Goal: Transaction & Acquisition: Purchase product/service

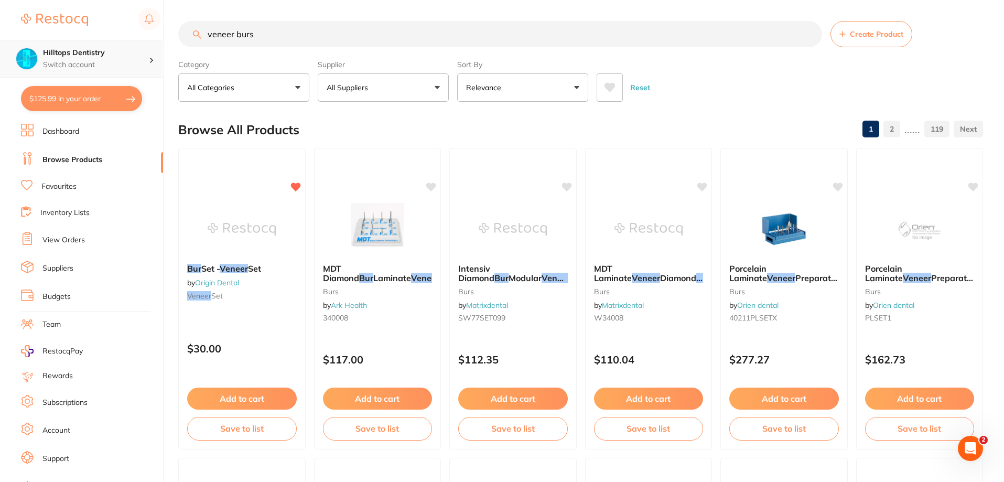
click at [113, 59] on div "Hilltops Dentistry Switch account" at bounding box center [96, 59] width 106 height 22
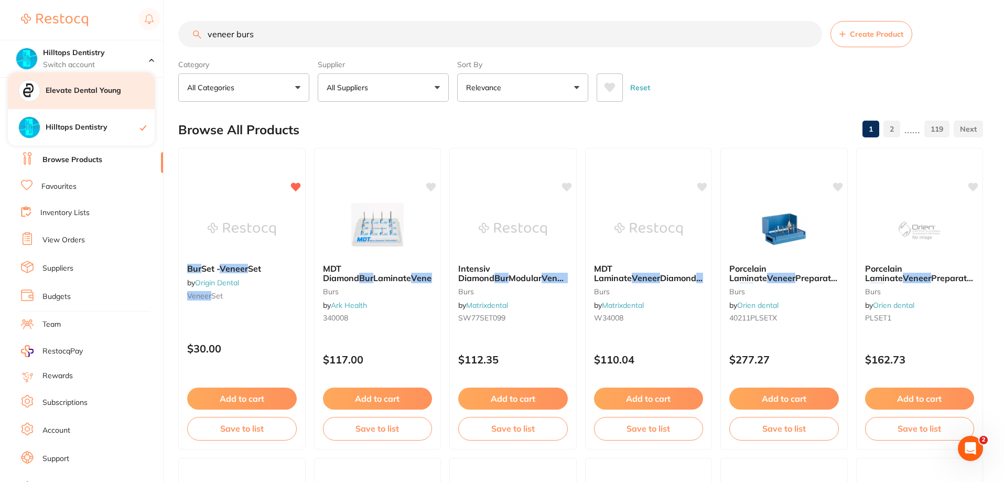
click at [94, 96] on div "Elevate Dental Young" at bounding box center [81, 90] width 147 height 37
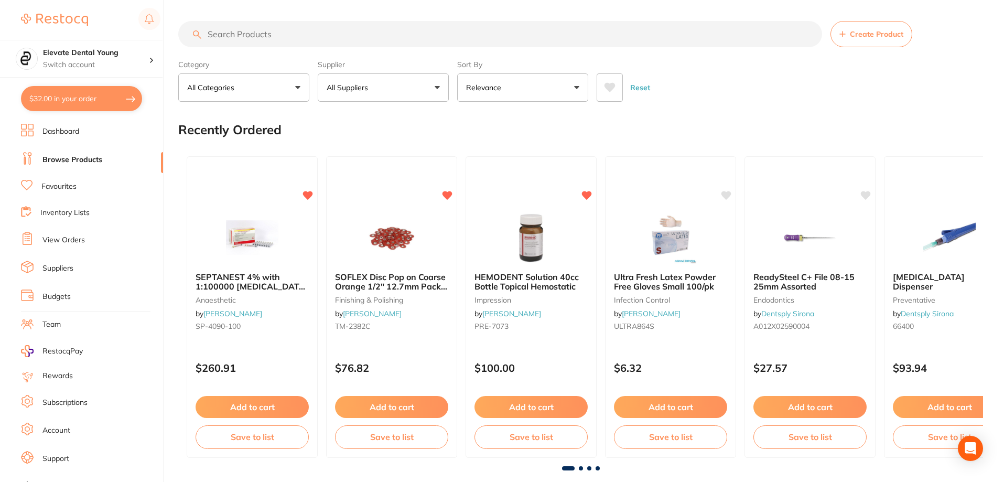
click at [69, 237] on link "View Orders" at bounding box center [63, 240] width 42 height 10
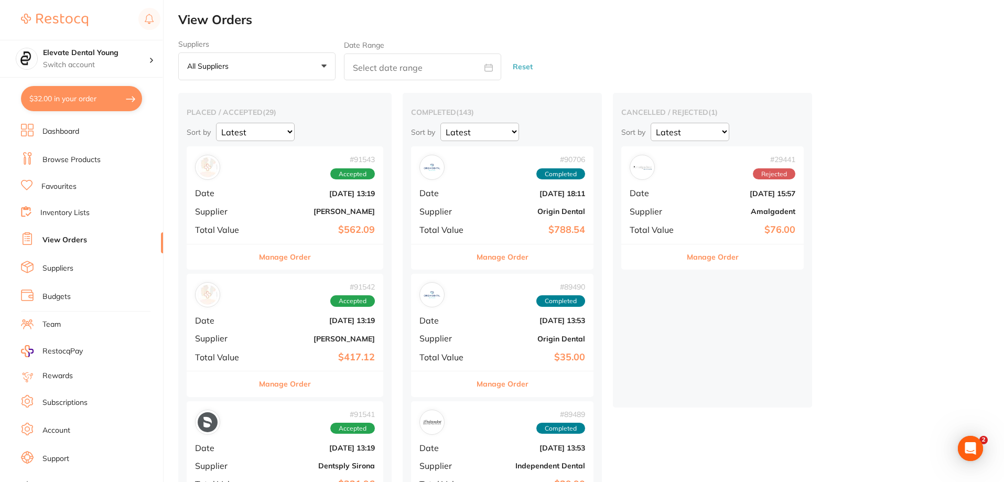
click at [294, 217] on div "# 91543 Accepted Date Aug 27 2025, 13:19 Supplier Henry Schein Halas Total Valu…" at bounding box center [285, 194] width 197 height 97
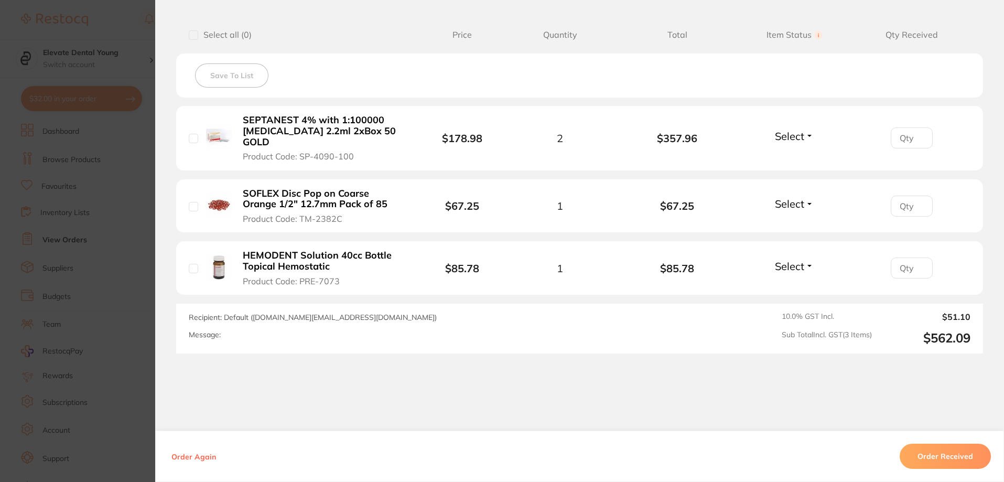
click at [122, 28] on section "Order ID: Restocq- 91543 Order Information Accepted Order Order Date Aug 27 202…" at bounding box center [502, 241] width 1004 height 482
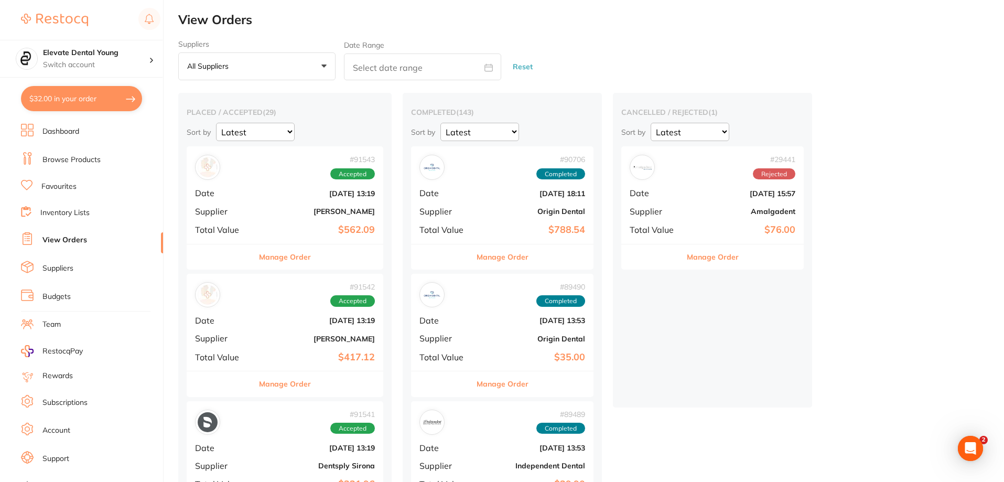
click at [258, 330] on div "# 91542 Accepted Date Aug 27 2025, 13:19 Supplier Adam Dental Total Value $417.…" at bounding box center [285, 322] width 197 height 97
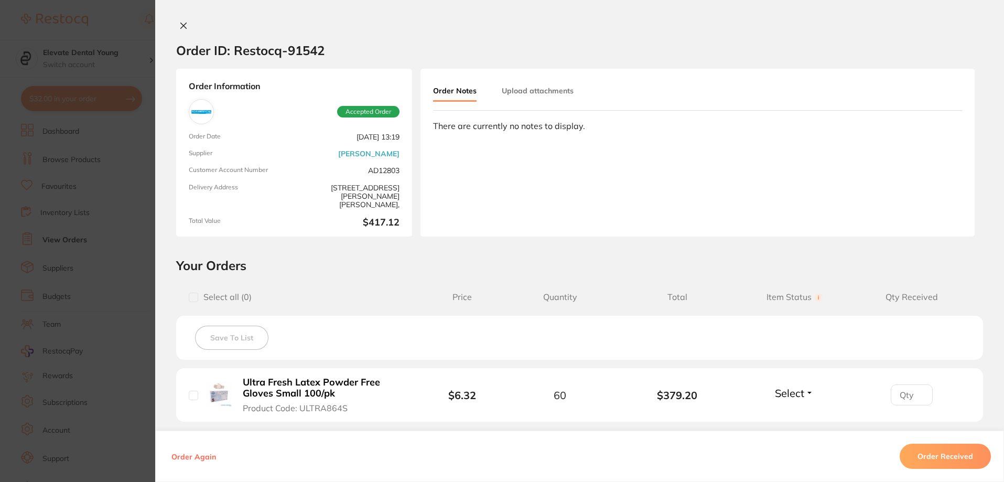
click at [131, 29] on section "Order ID: Restocq- 91542 Order Information Accepted Order Order Date Aug 27 202…" at bounding box center [502, 241] width 1004 height 482
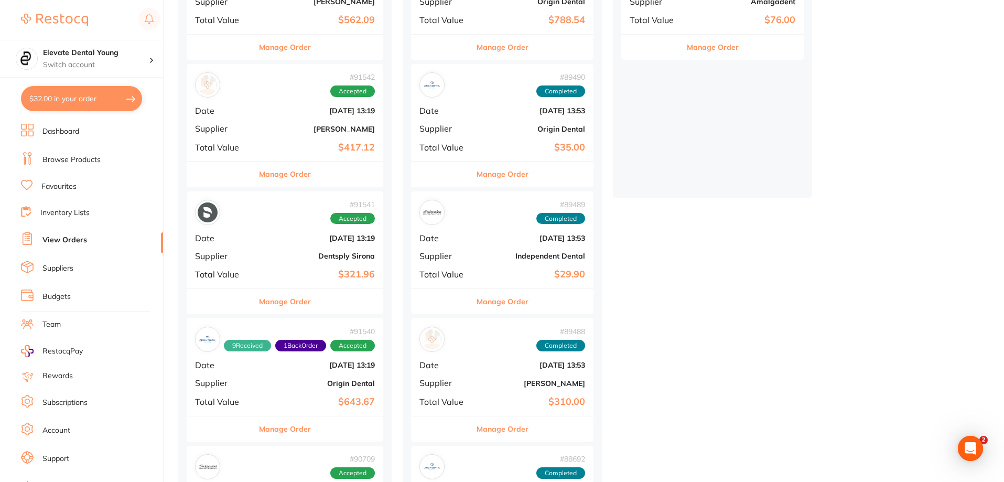
scroll to position [419, 0]
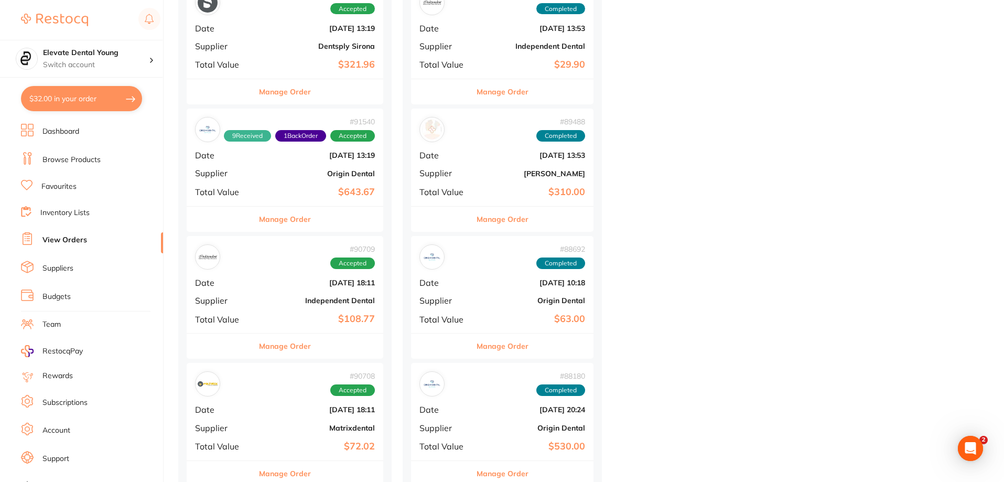
click at [288, 175] on b "Origin Dental" at bounding box center [317, 173] width 114 height 8
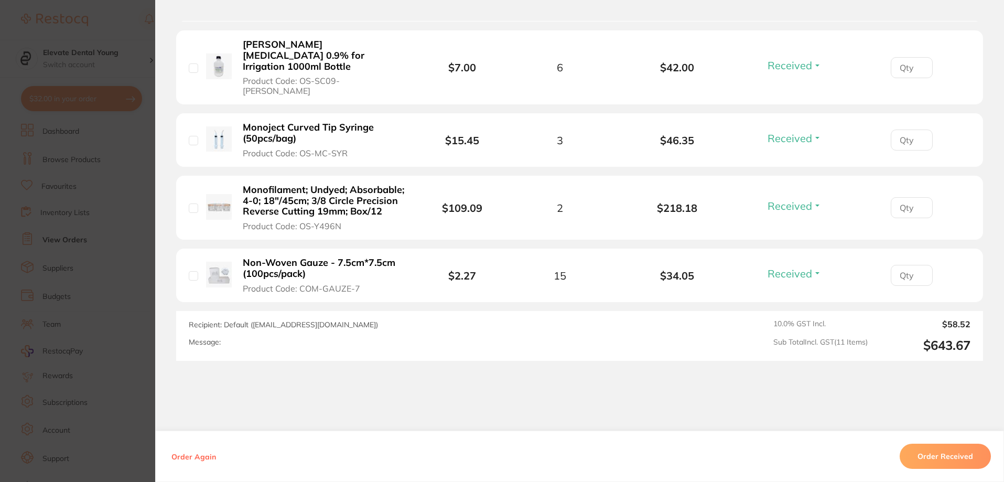
scroll to position [856, 0]
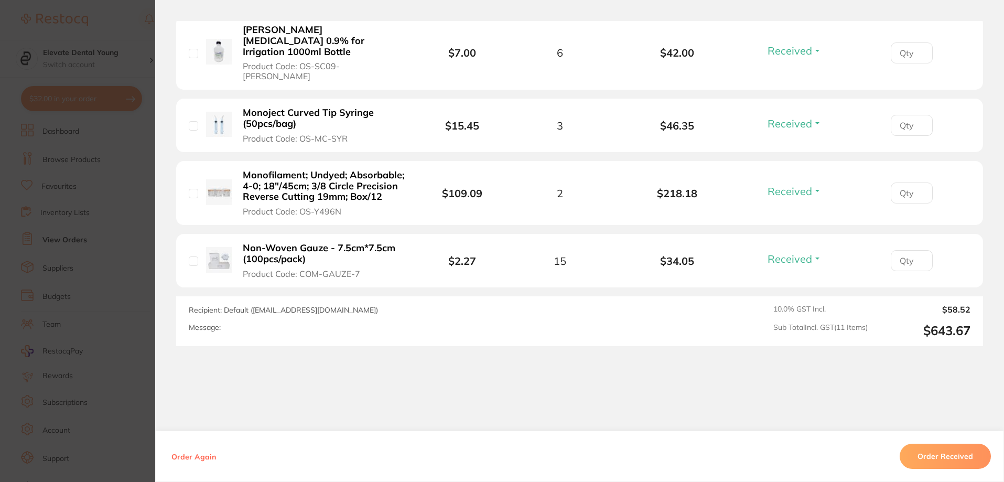
click at [135, 33] on section "Order ID: Restocq- 91540 Order Information 9 Received 1 Back Order Accepted Ord…" at bounding box center [502, 241] width 1004 height 482
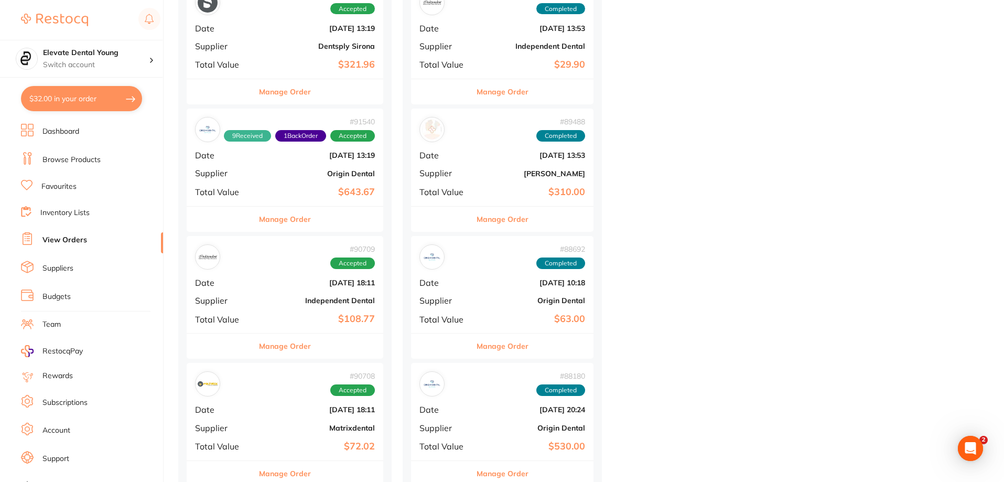
click at [311, 303] on b "Independent Dental" at bounding box center [317, 300] width 114 height 8
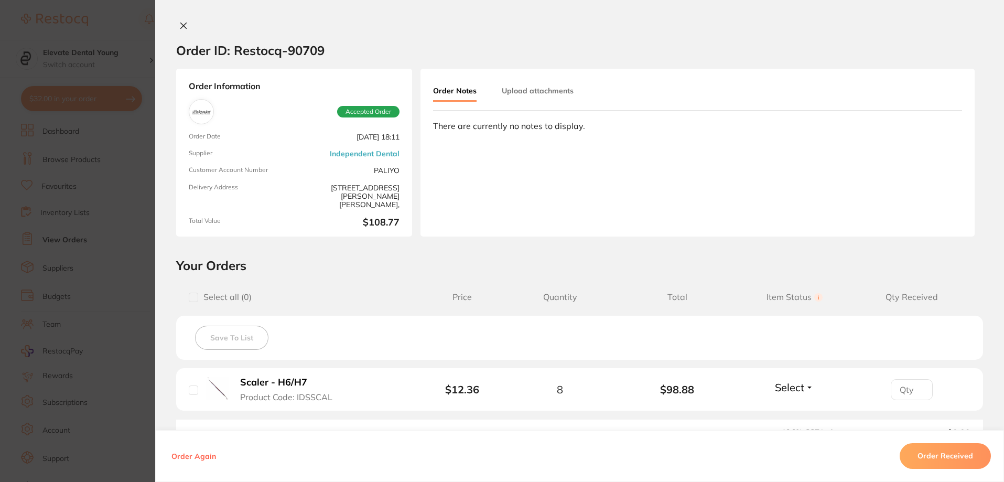
drag, startPoint x: 101, startPoint y: 15, endPoint x: 110, endPoint y: 30, distance: 17.6
click at [101, 15] on section "Order ID: Restocq- 90709 Order Information Accepted Order Order Date Aug 19 202…" at bounding box center [502, 241] width 1004 height 482
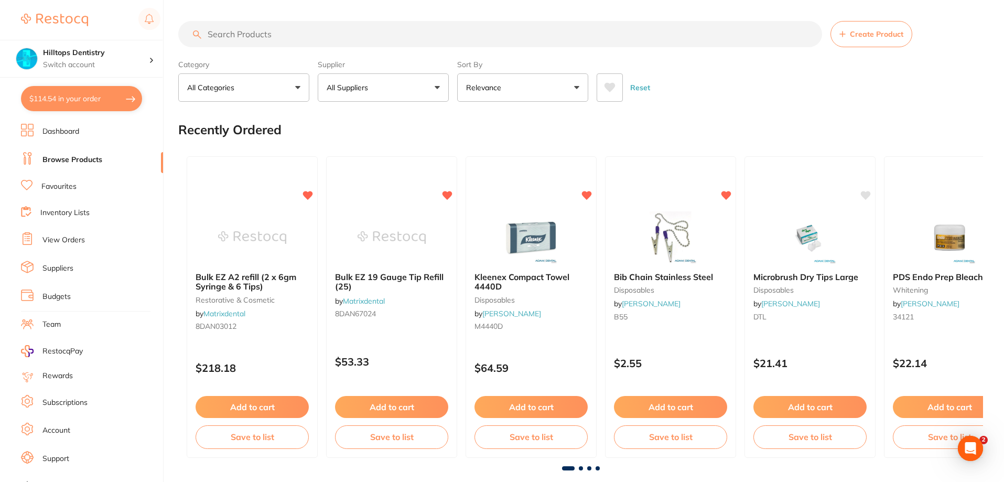
click at [70, 242] on link "View Orders" at bounding box center [63, 240] width 42 height 10
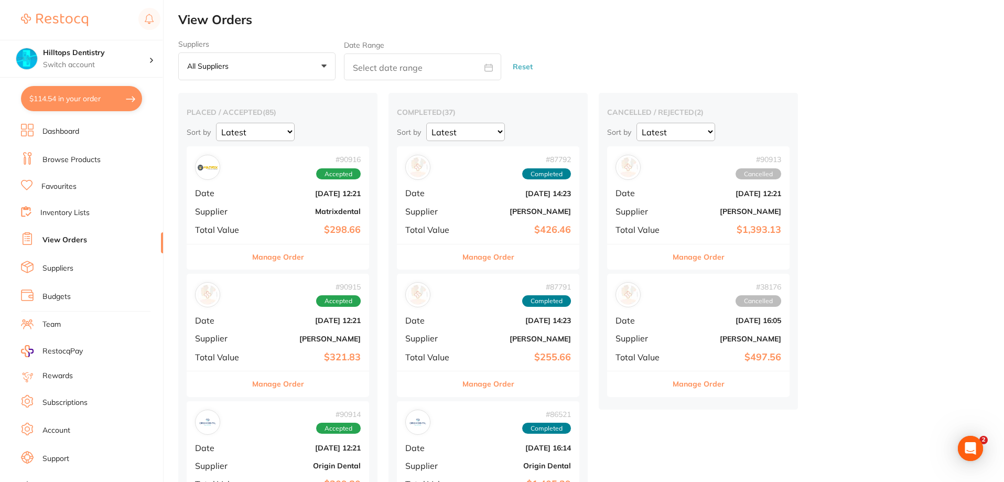
click at [285, 200] on div "# 90916 Accepted Date [DATE] 12:21 Supplier Matrixdental Total Value $298.66" at bounding box center [278, 194] width 182 height 97
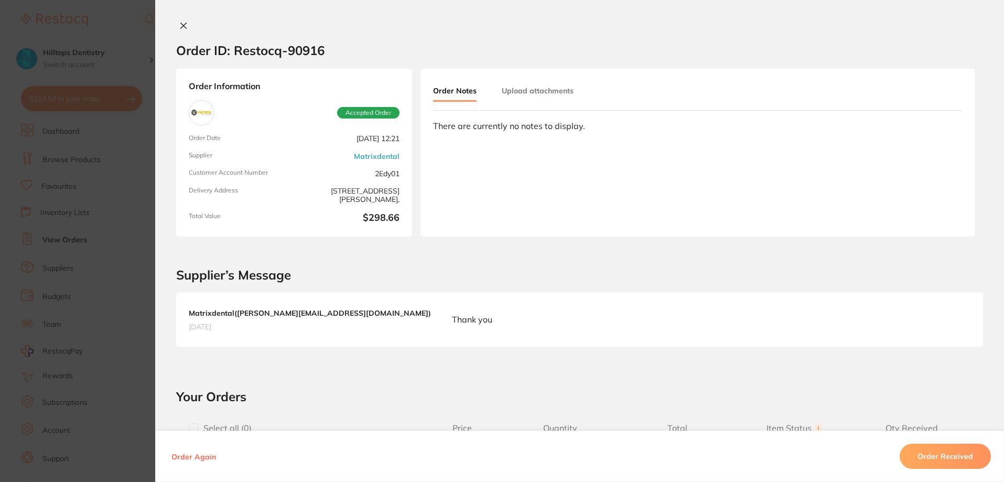
scroll to position [262, 0]
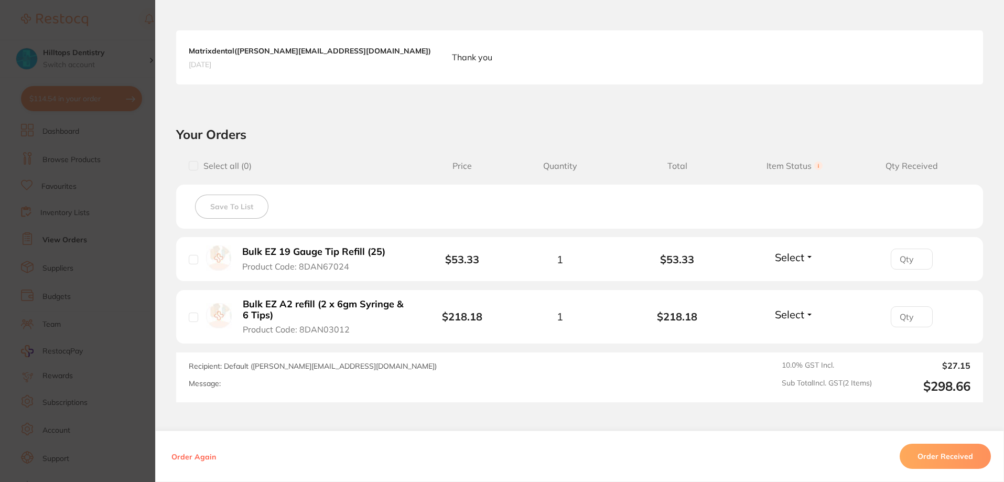
click at [135, 32] on section "Order ID: Restocq- 90916 Order Information Accepted Order Order Date [DATE] 12:…" at bounding box center [502, 241] width 1004 height 482
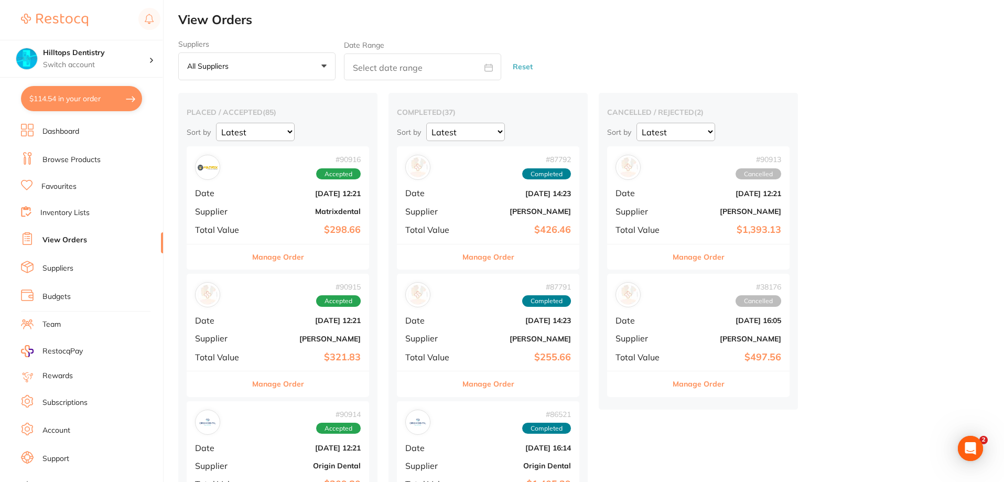
click at [274, 326] on div "# 90915 Accepted Date [DATE] 12:21 Supplier [PERSON_NAME] Total Value $321.83" at bounding box center [278, 322] width 182 height 97
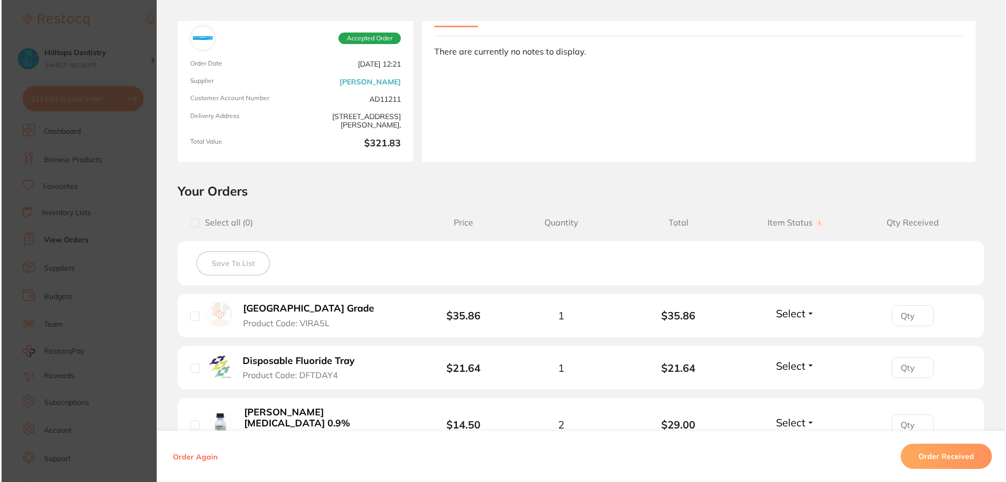
scroll to position [210, 0]
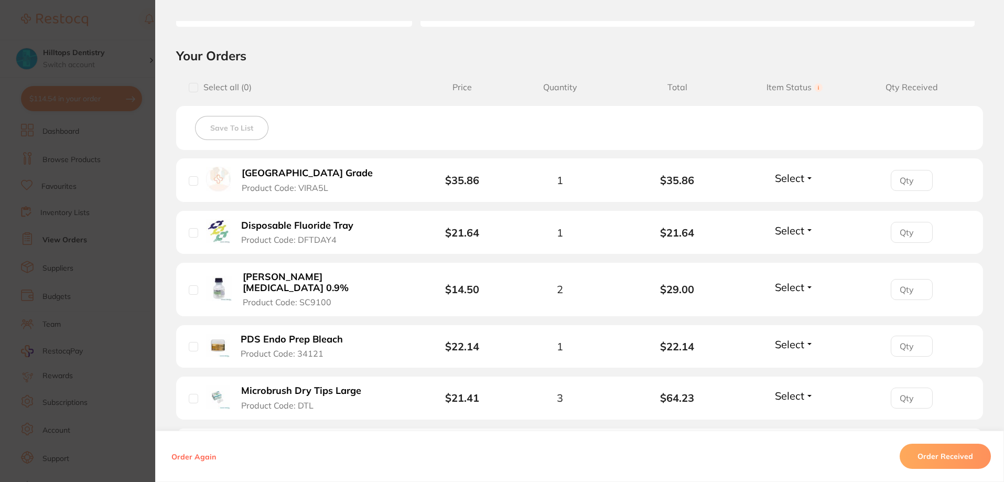
click at [147, 24] on section "Order ID: Restocq- 90915 Order Information Accepted Order Order Date [DATE] 12:…" at bounding box center [502, 241] width 1004 height 482
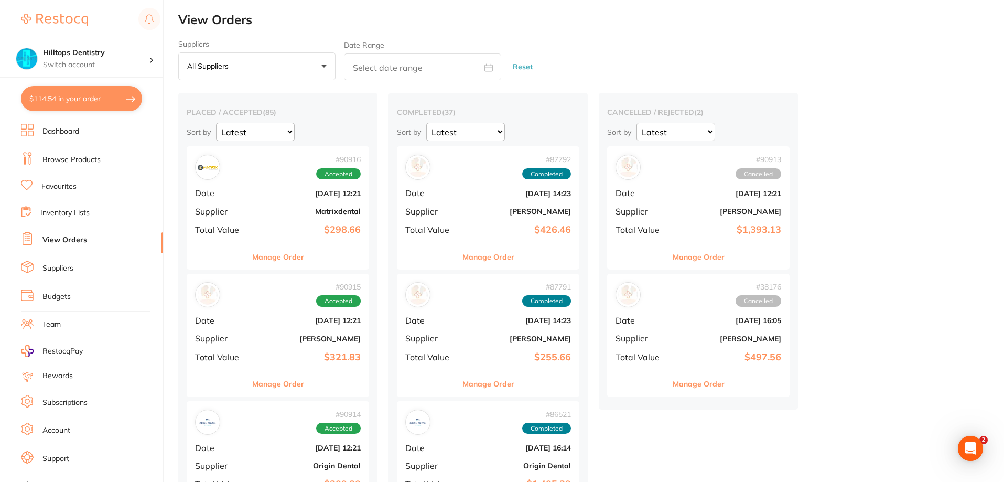
click at [73, 100] on button "$114.54 in your order" at bounding box center [81, 98] width 121 height 25
checkbox input "true"
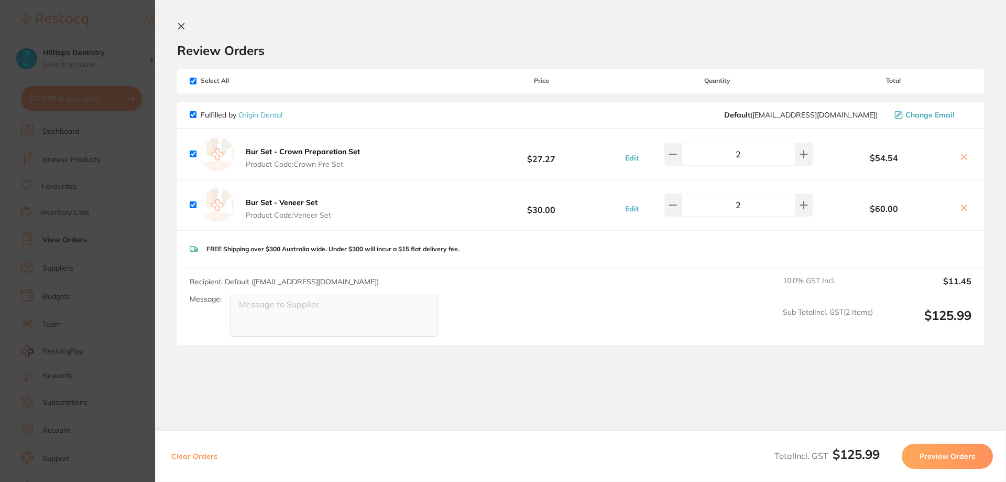
click at [128, 33] on section "Update RRP Set your pre negotiated price for this item. Item Agreed RRP (excl. …" at bounding box center [503, 241] width 1006 height 482
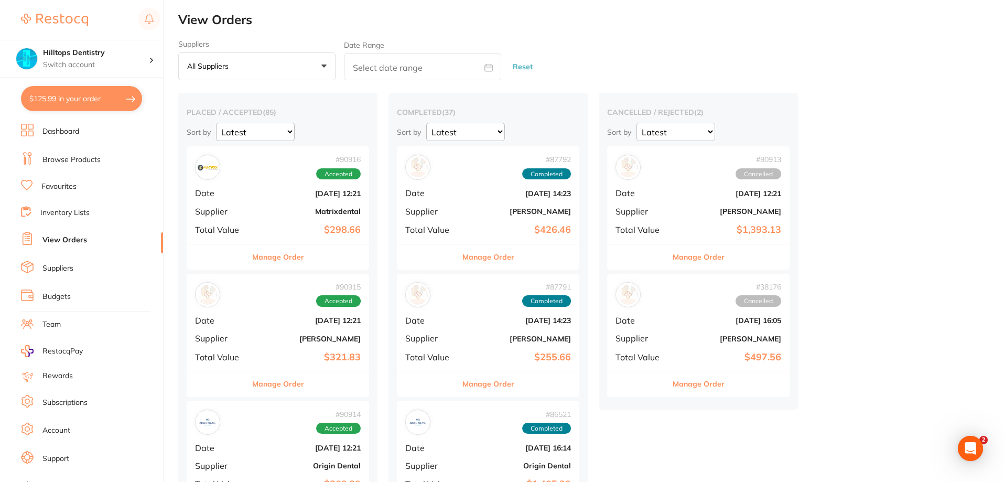
click at [79, 155] on link "Browse Products" at bounding box center [71, 160] width 58 height 10
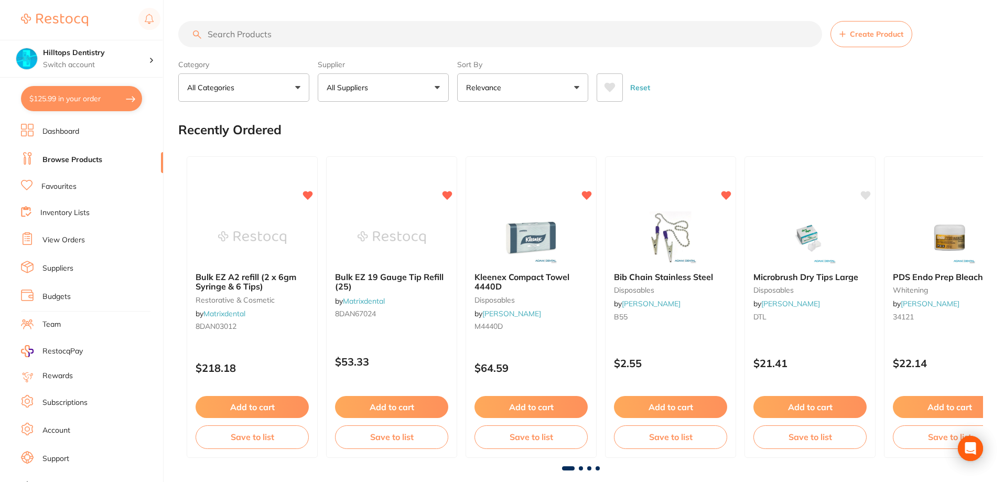
click at [267, 40] on input "search" at bounding box center [500, 34] width 644 height 26
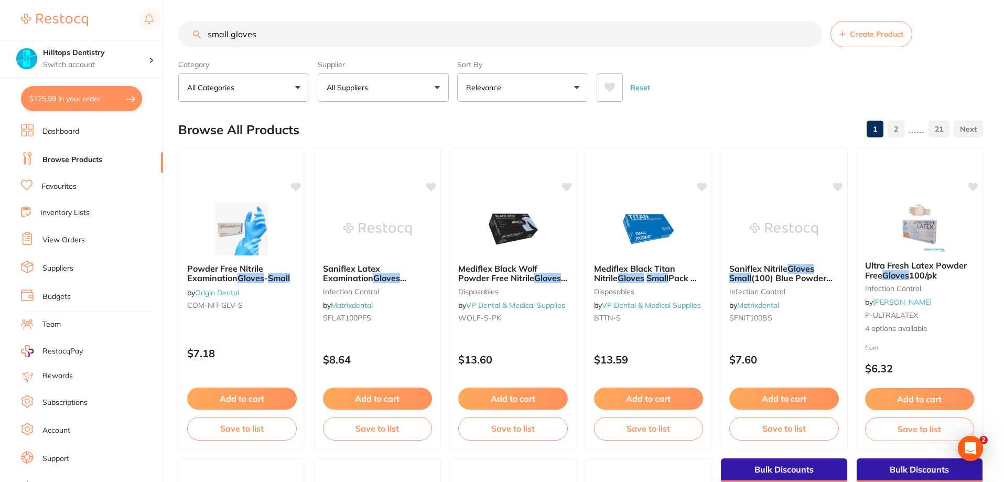
type input "small gloves"
click at [547, 91] on button "Relevance" at bounding box center [522, 87] width 131 height 28
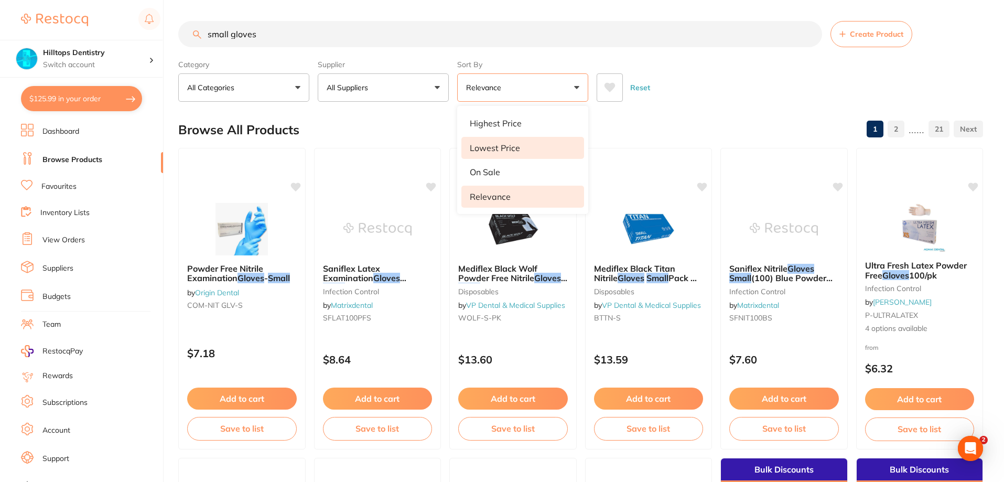
click at [537, 153] on li "Lowest Price" at bounding box center [522, 148] width 123 height 22
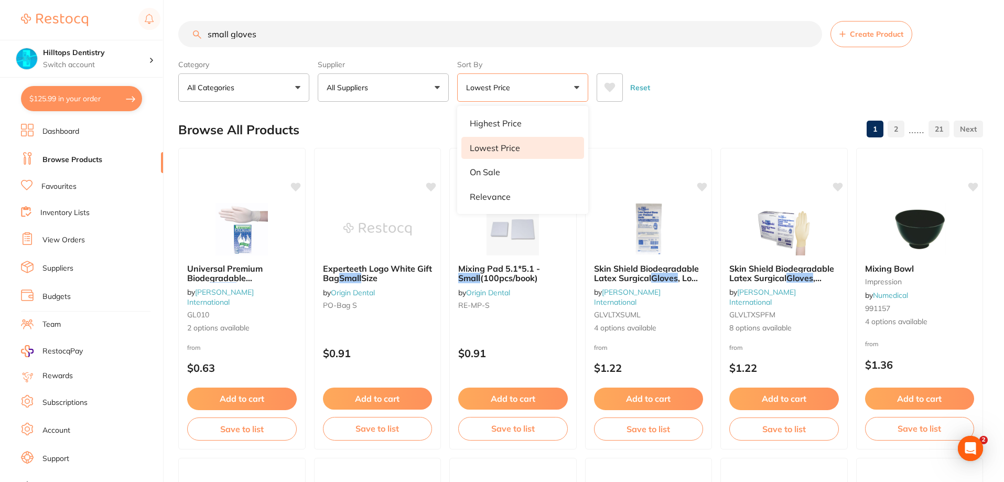
click at [669, 60] on div "Category All Categories All Categories anaesthetic burs crown & bridge Crown & …" at bounding box center [580, 79] width 804 height 46
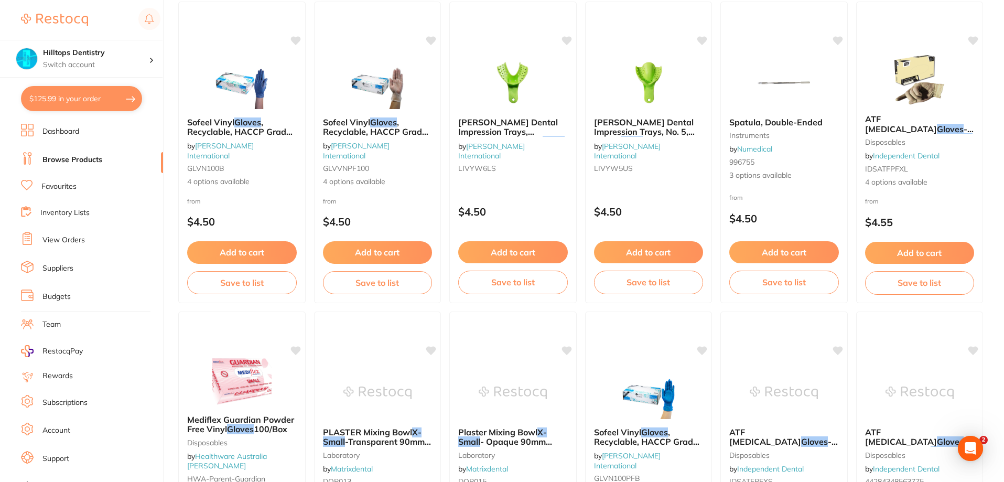
scroll to position [1415, 0]
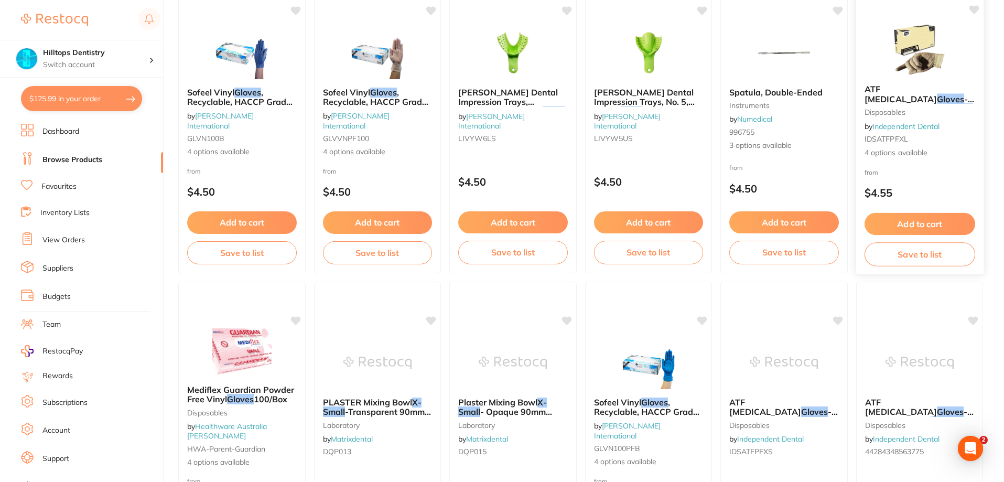
click at [910, 51] on img at bounding box center [919, 49] width 69 height 53
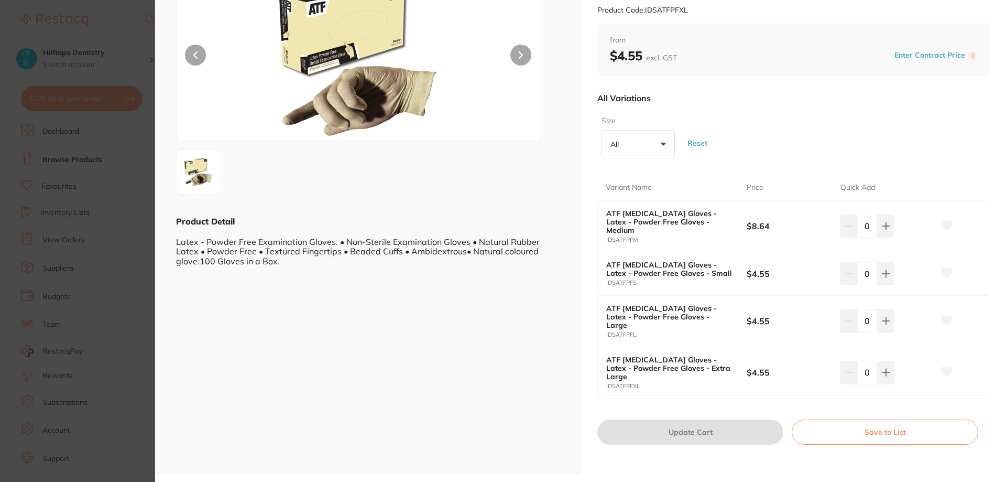
scroll to position [105, 0]
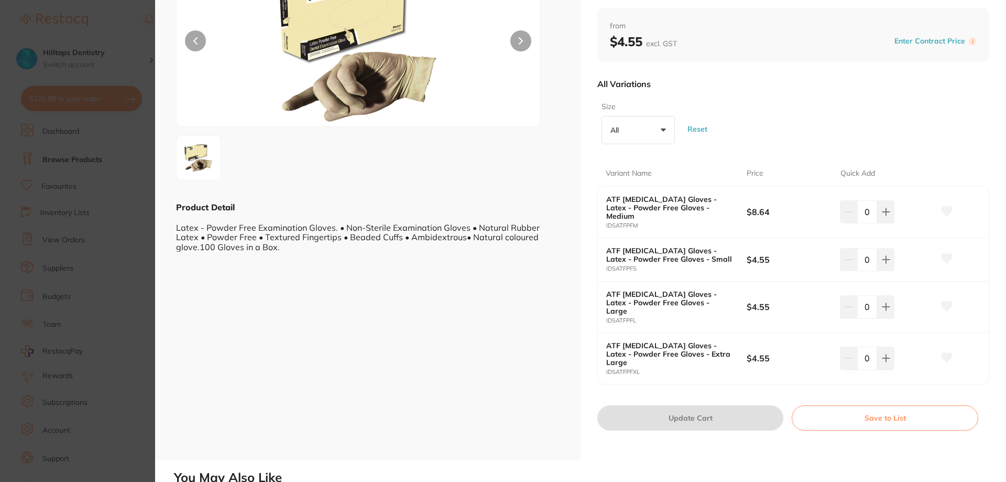
click at [863, 261] on input "0" at bounding box center [867, 259] width 20 height 23
type input "60"
click at [843, 119] on div "Size All +0 All Extra Large Large Medium Small Reset" at bounding box center [793, 122] width 392 height 51
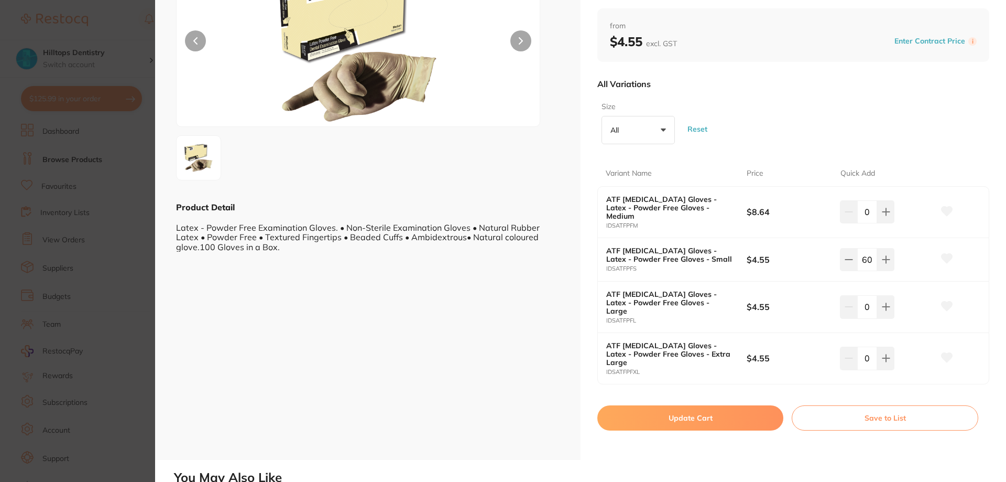
scroll to position [0, 0]
click at [719, 411] on button "Update Cart" at bounding box center [690, 417] width 186 height 25
checkbox input "false"
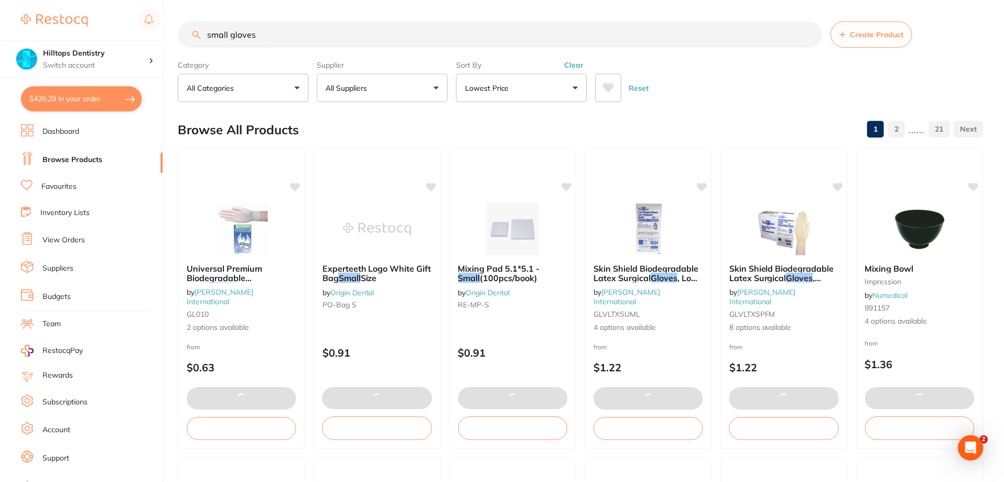
scroll to position [1415, 0]
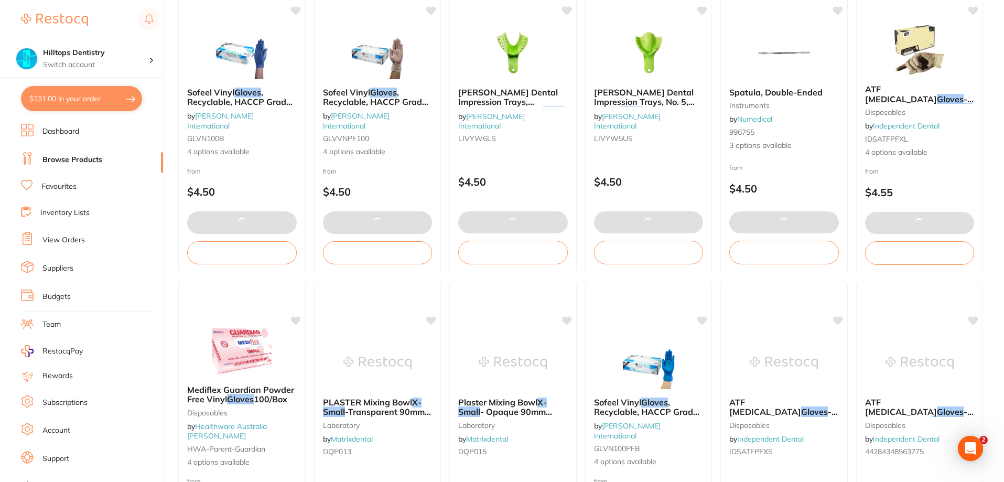
type input "60"
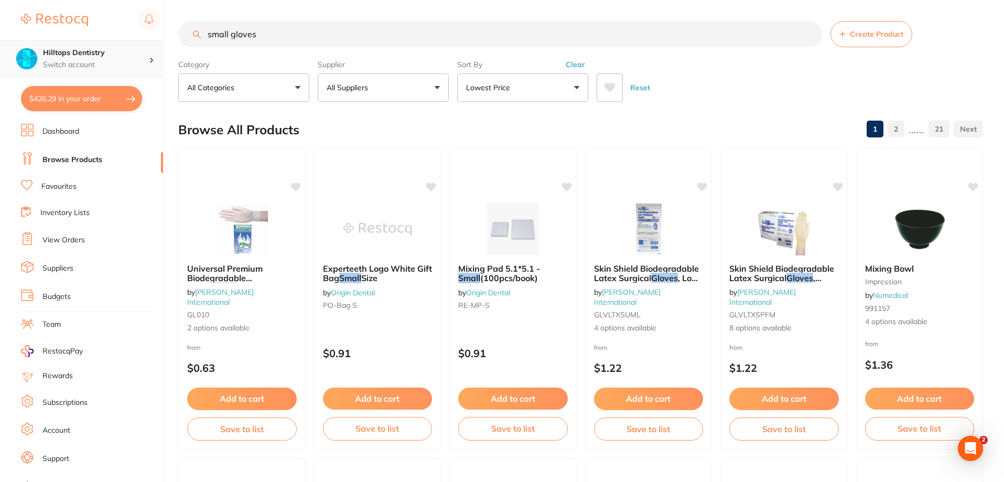
scroll to position [1, 0]
drag, startPoint x: 258, startPoint y: 32, endPoint x: 54, endPoint y: 60, distance: 206.3
click at [88, 58] on div "$426.29 Hilltops Dentistry Switch account Elevate Dental Young Hilltops Dentist…" at bounding box center [502, 241] width 1004 height 482
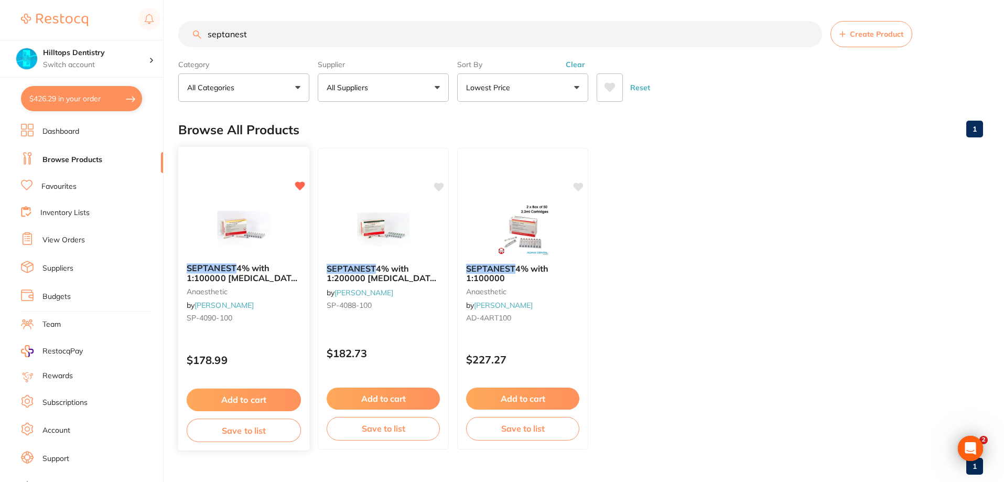
scroll to position [0, 0]
type input "septanest"
click at [259, 400] on button "Add to cart" at bounding box center [244, 399] width 114 height 23
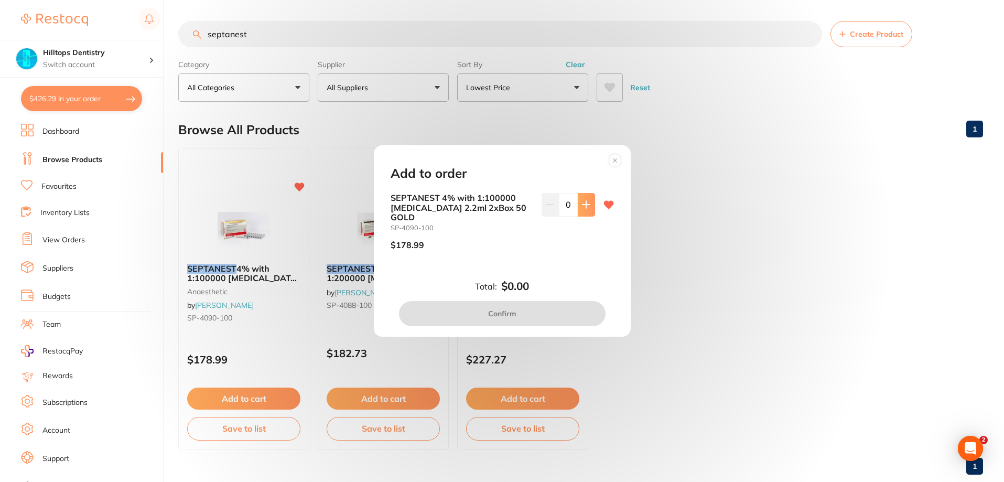
click at [589, 216] on button at bounding box center [586, 204] width 17 height 23
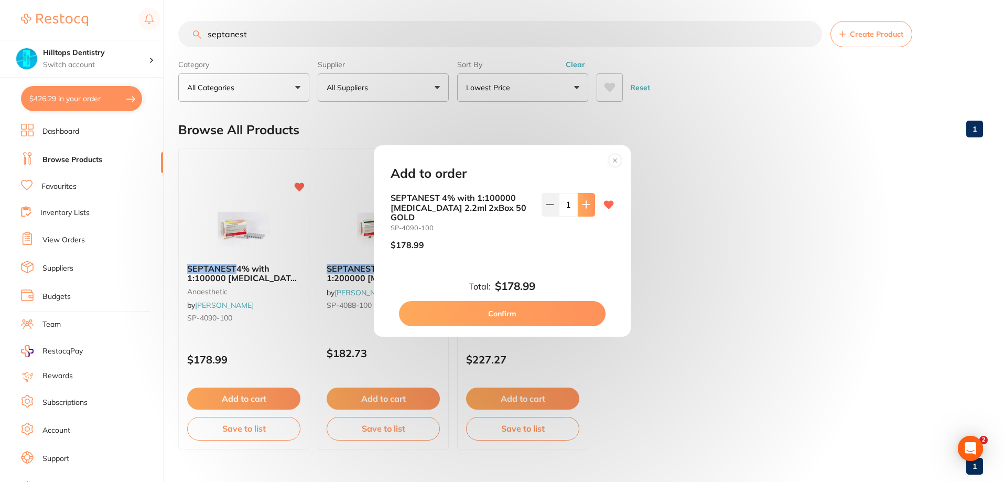
click at [589, 216] on button at bounding box center [586, 204] width 17 height 23
type input "2"
click at [531, 309] on button "Confirm" at bounding box center [502, 313] width 206 height 25
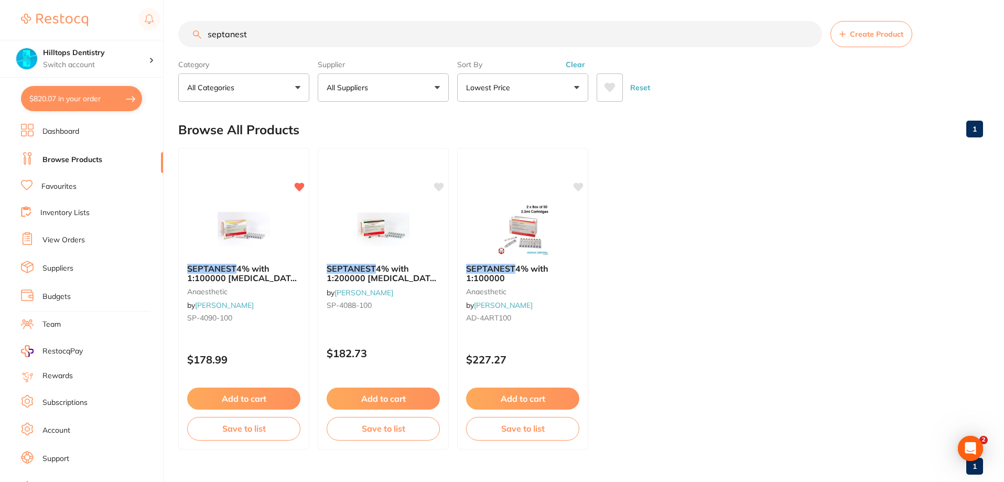
drag, startPoint x: 277, startPoint y: 43, endPoint x: 180, endPoint y: 11, distance: 102.8
click at [186, 12] on main "septanest Create Product Category All Categories All Categories anaesthetic Cle…" at bounding box center [590, 252] width 825 height 504
type input "saline"
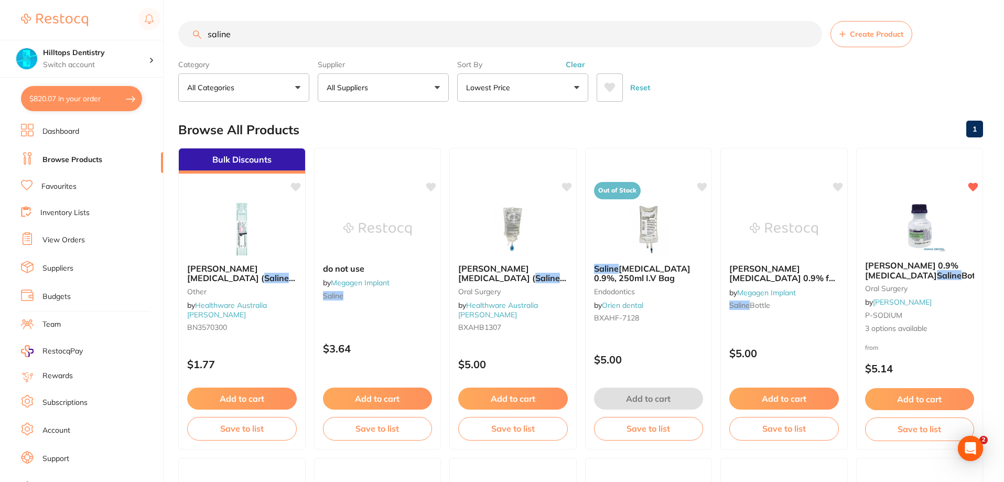
click at [436, 94] on button "All Suppliers" at bounding box center [383, 87] width 131 height 28
type input "henr"
click at [396, 182] on p "[PERSON_NAME]" at bounding box center [389, 177] width 68 height 9
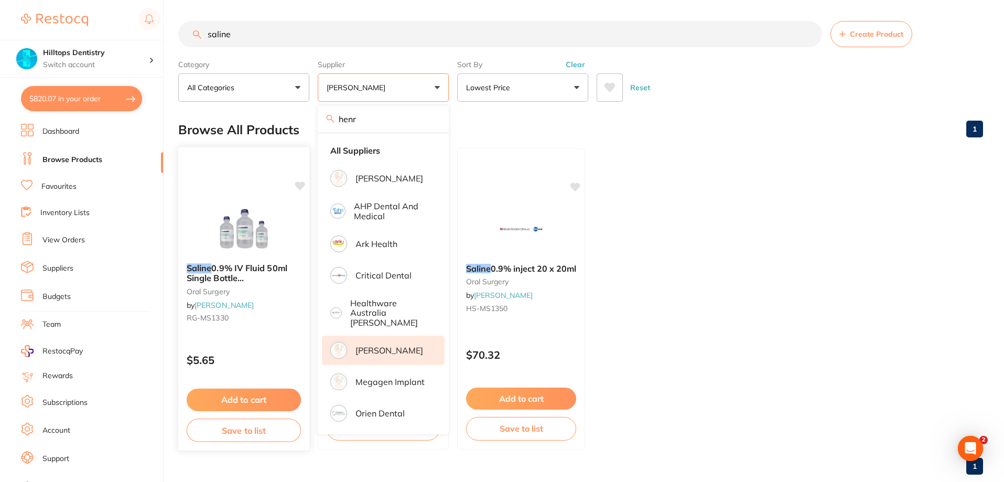
click at [254, 217] on img at bounding box center [243, 228] width 69 height 53
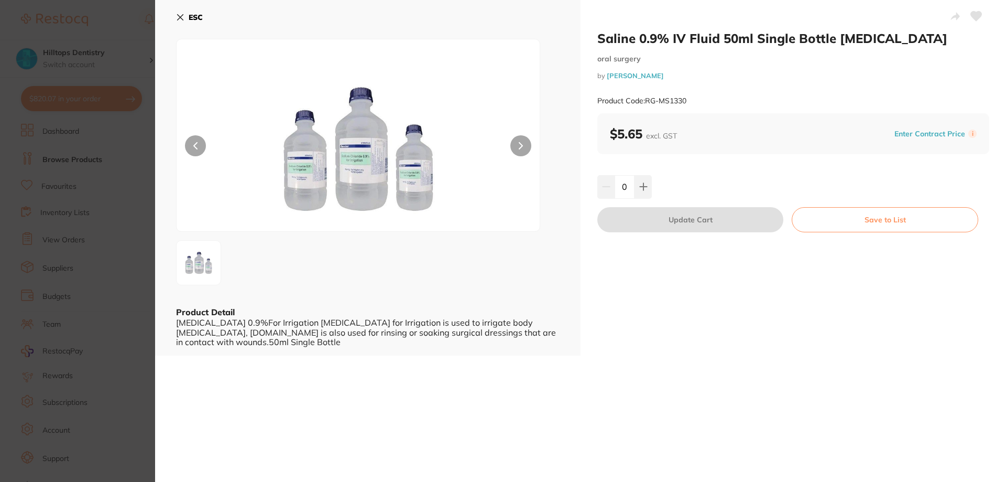
click at [182, 21] on icon at bounding box center [180, 17] width 8 height 8
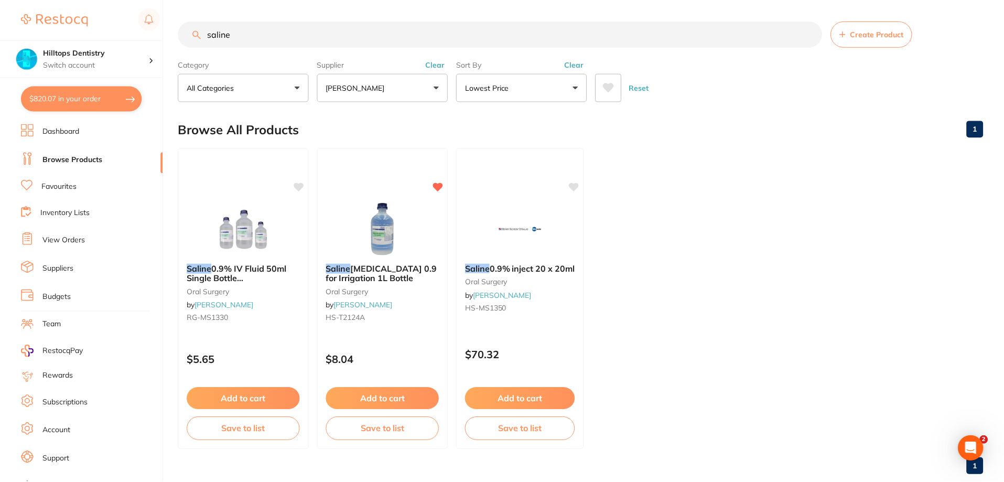
scroll to position [1, 0]
click at [400, 399] on button "Add to cart" at bounding box center [383, 399] width 114 height 23
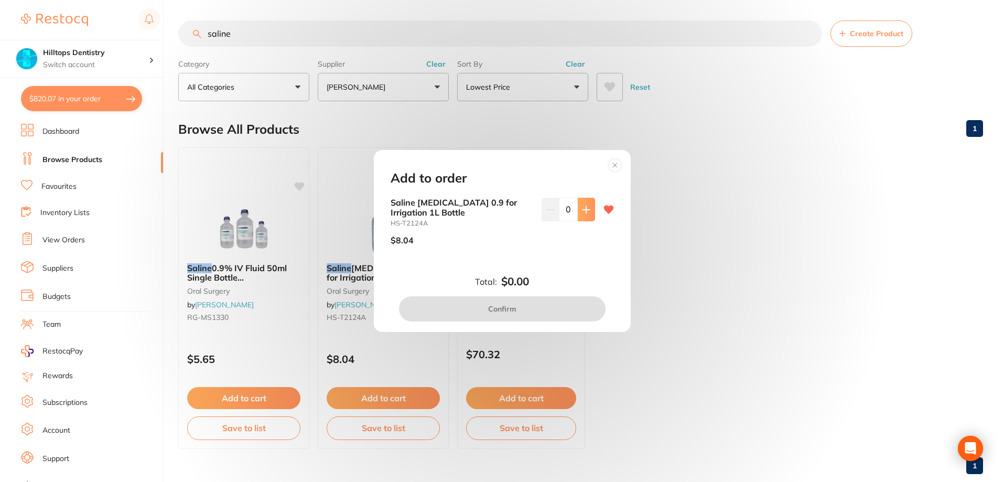
click at [591, 209] on button at bounding box center [586, 209] width 17 height 23
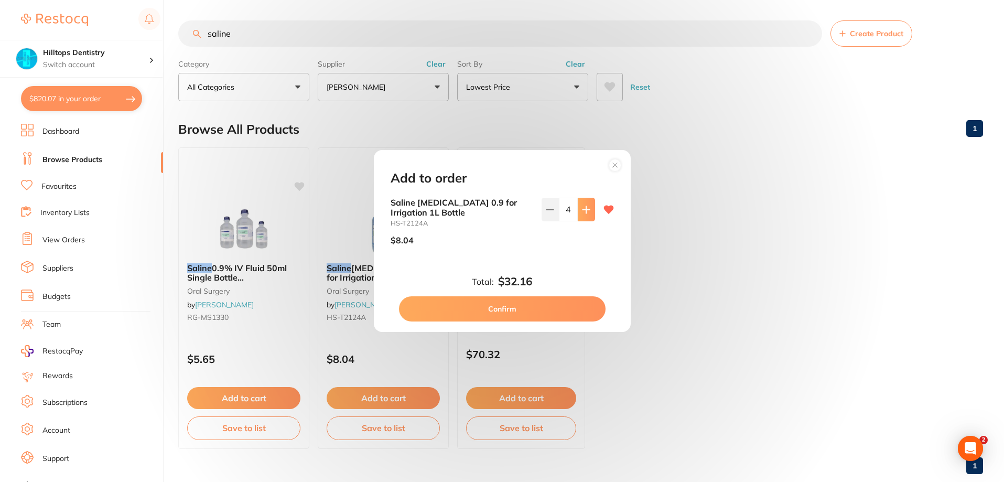
click at [591, 209] on button at bounding box center [586, 209] width 17 height 23
click at [545, 216] on button at bounding box center [549, 209] width 17 height 23
type input "4"
click at [487, 313] on button "Confirm" at bounding box center [502, 308] width 206 height 25
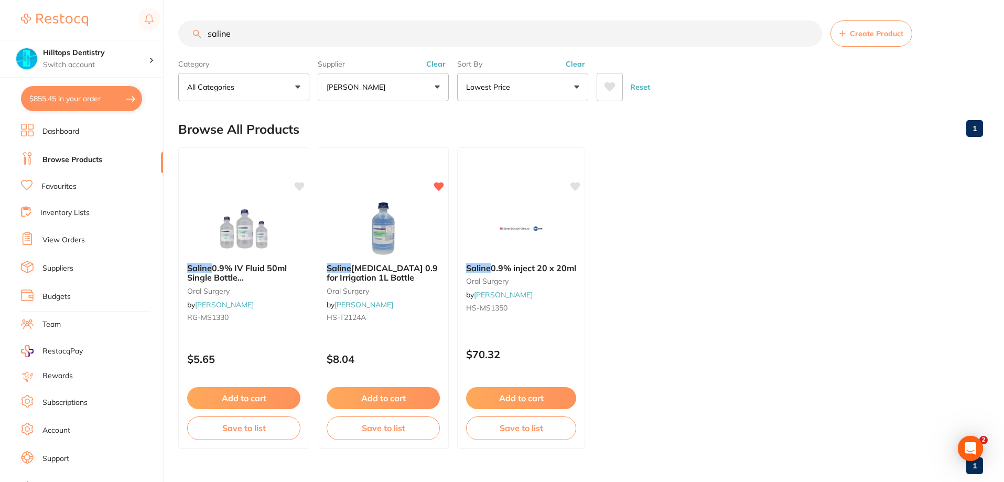
click at [290, 34] on input "saline" at bounding box center [500, 33] width 644 height 26
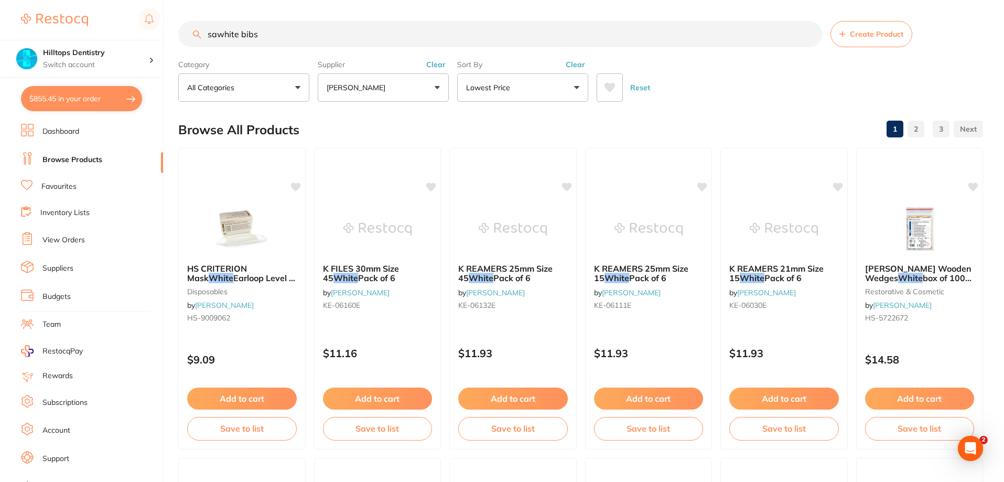
click at [217, 31] on input "sawhite bibs" at bounding box center [500, 34] width 644 height 26
click at [231, 33] on input "white bibs" at bounding box center [500, 34] width 644 height 26
type input "bibs"
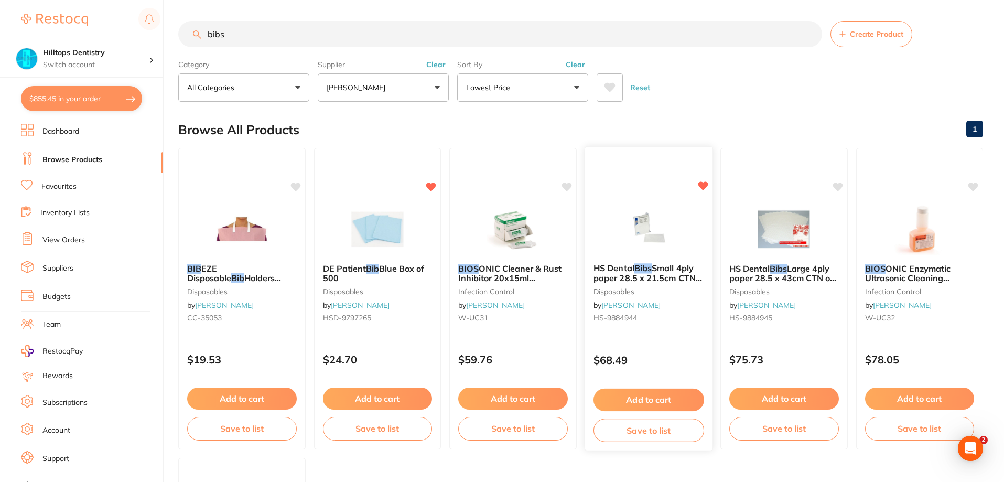
click at [646, 401] on button "Add to cart" at bounding box center [648, 399] width 111 height 23
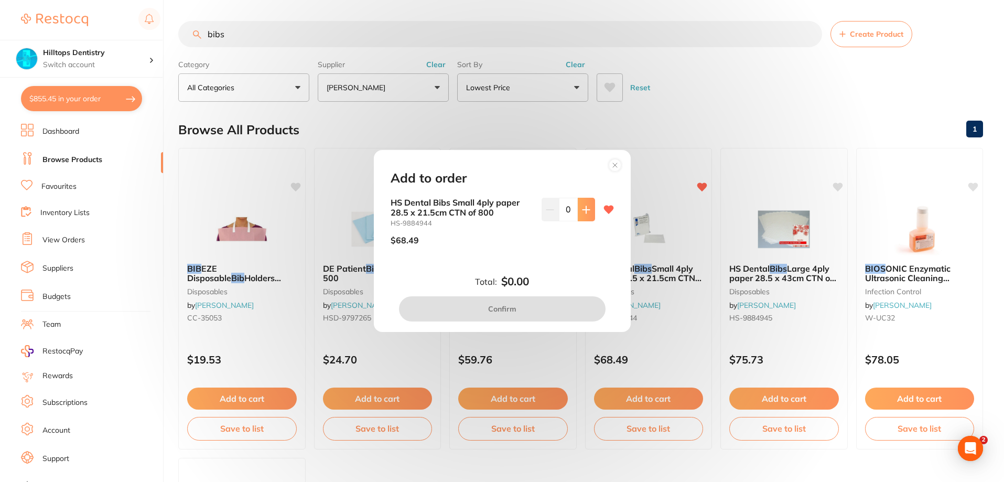
click at [591, 217] on button at bounding box center [586, 209] width 17 height 23
type input "1"
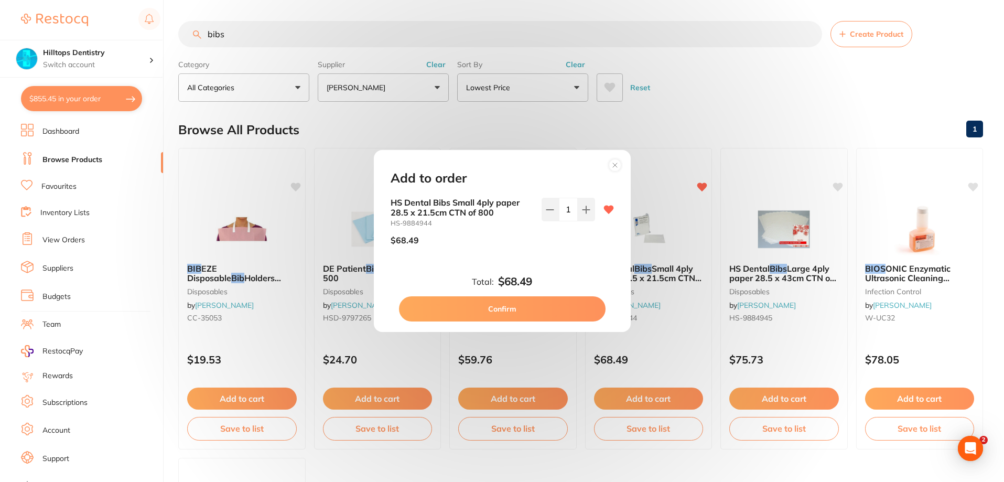
click at [550, 308] on button "Confirm" at bounding box center [502, 308] width 206 height 25
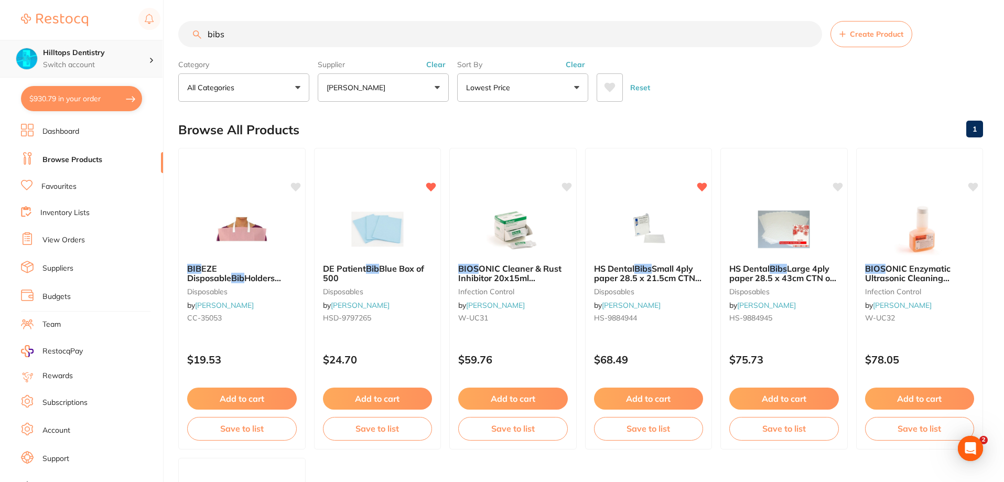
click at [101, 55] on h4 "Hilltops Dentistry" at bounding box center [96, 53] width 106 height 10
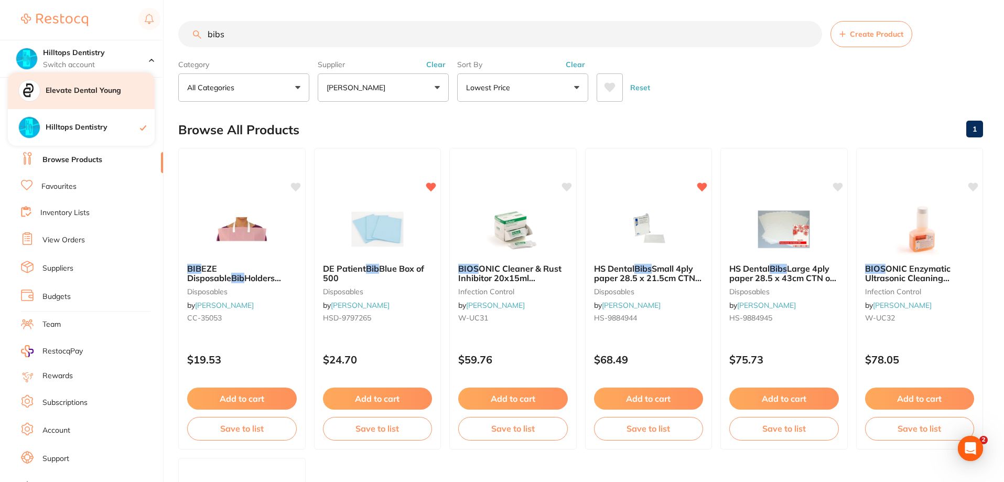
click at [121, 90] on h4 "Elevate Dental Young" at bounding box center [100, 90] width 109 height 10
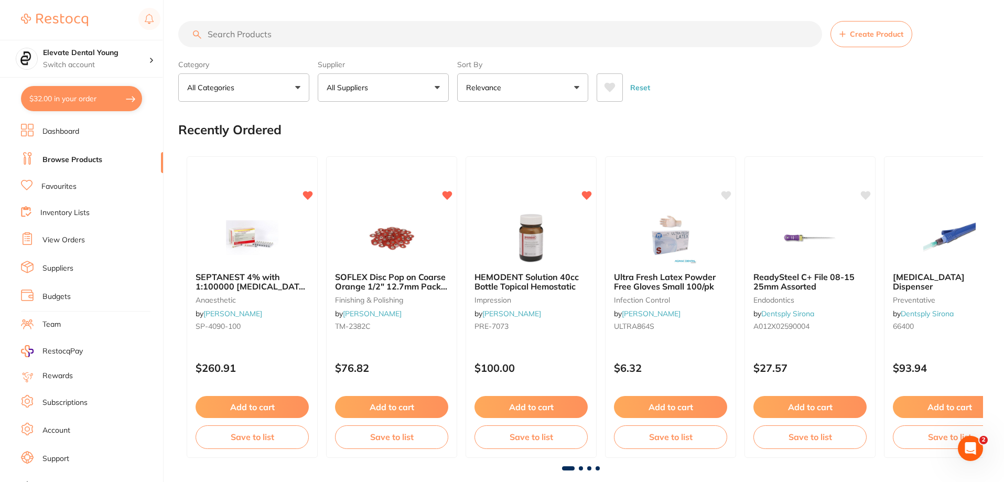
click at [68, 234] on li "View Orders" at bounding box center [92, 240] width 142 height 16
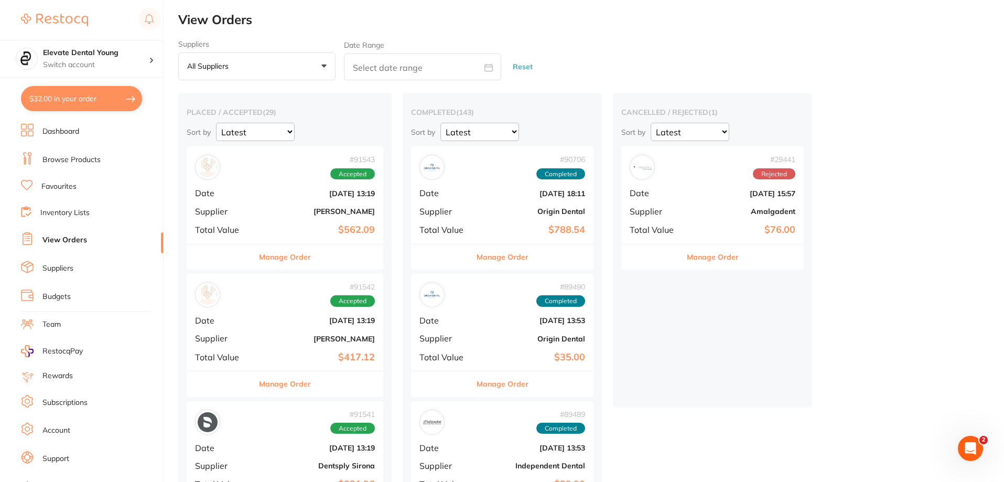
click at [275, 311] on div "# 91542 Accepted Date Aug 27 2025, 13:19 Supplier Adam Dental Total Value $417.…" at bounding box center [285, 322] width 197 height 97
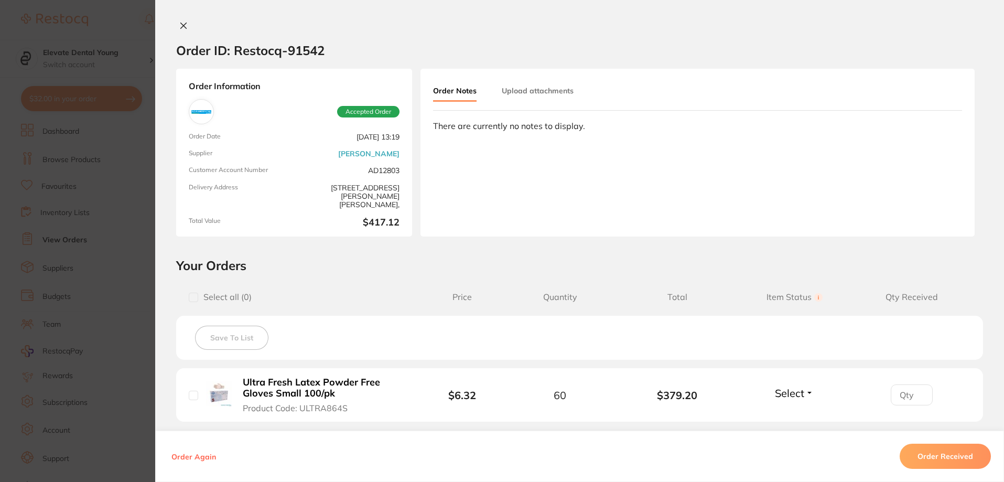
click at [132, 37] on section "Order ID: Restocq- 91542 Order Information Accepted Order Order Date Aug 27 202…" at bounding box center [502, 241] width 1004 height 482
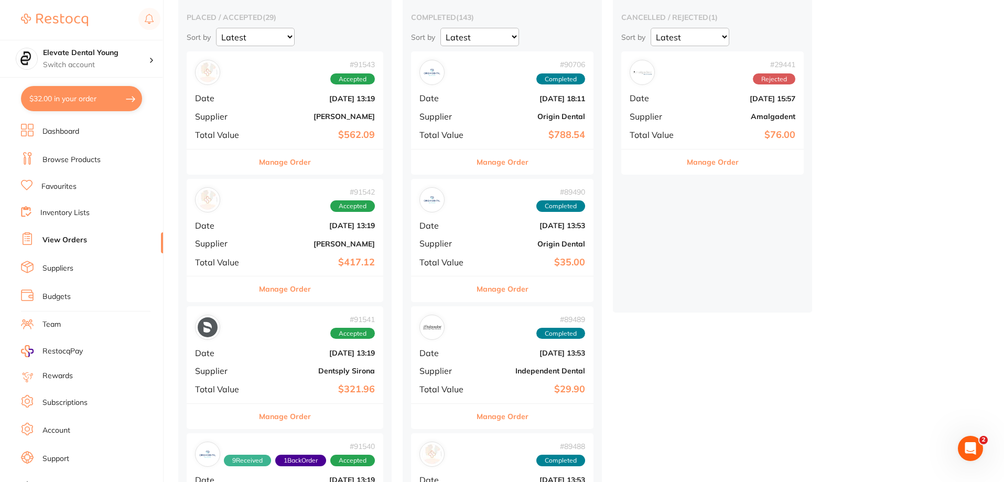
scroll to position [52, 0]
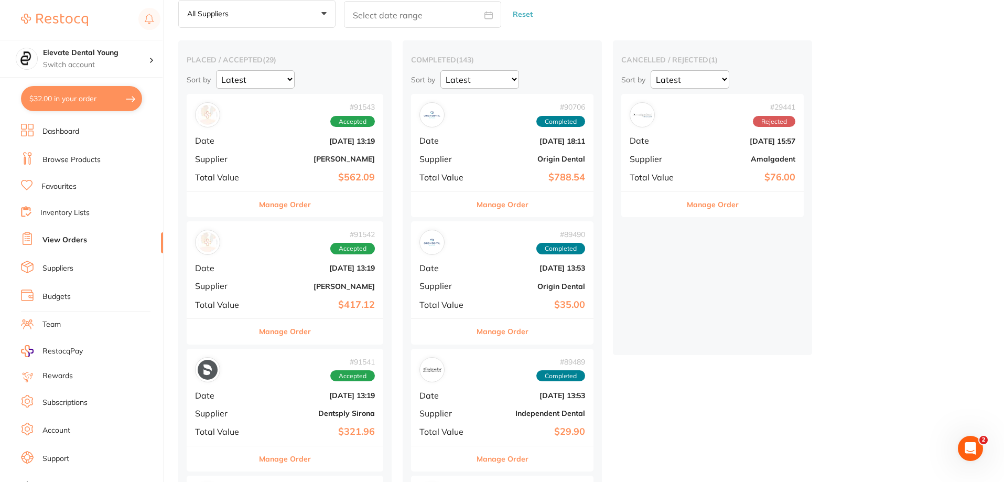
click at [69, 162] on link "Browse Products" at bounding box center [71, 160] width 58 height 10
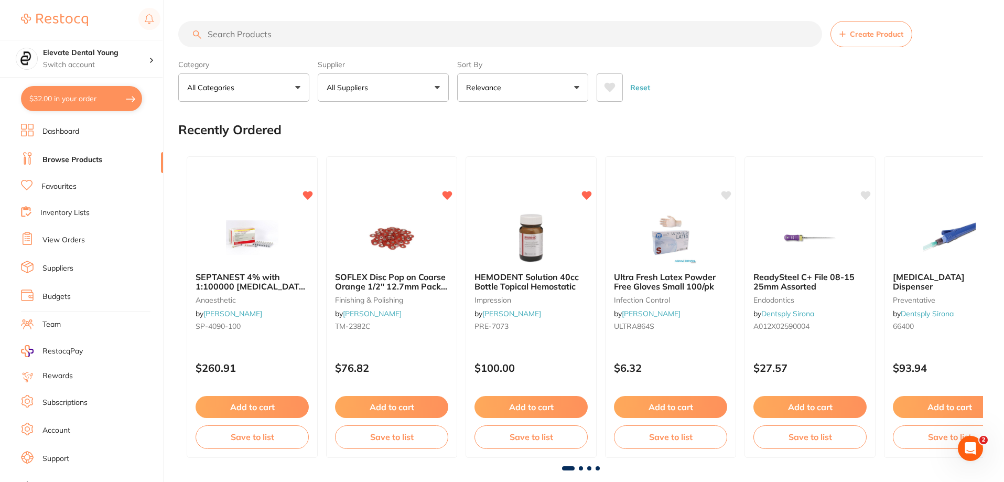
click at [280, 33] on input "search" at bounding box center [500, 34] width 644 height 26
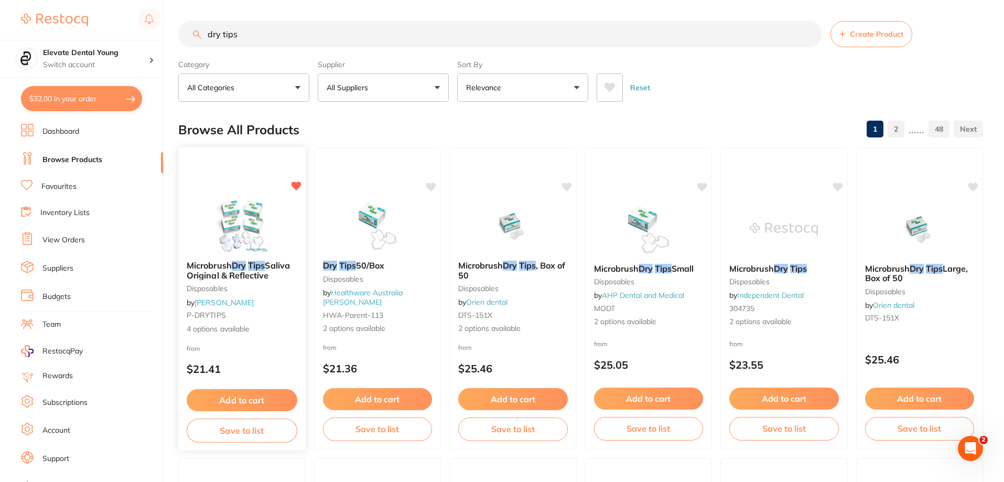
type input "dry tips"
click at [241, 220] on img at bounding box center [242, 225] width 69 height 53
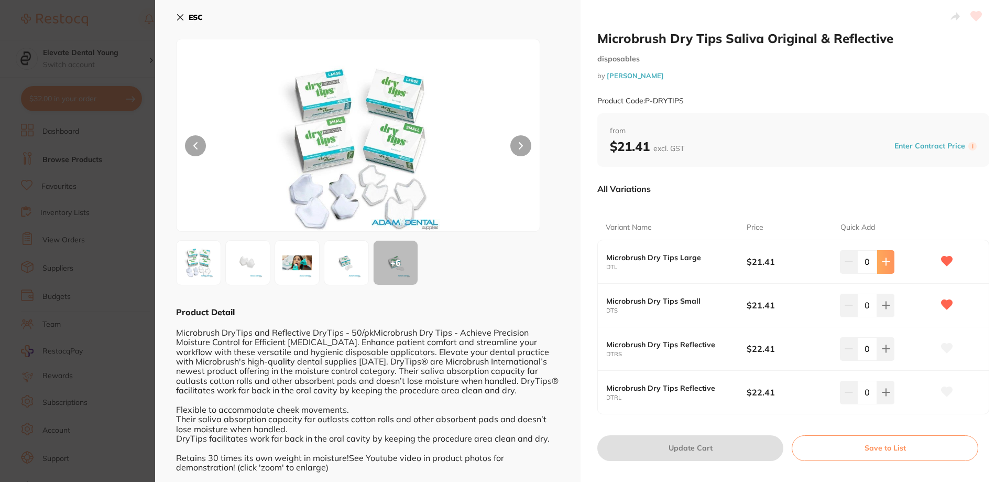
click at [889, 267] on button at bounding box center [885, 261] width 17 height 23
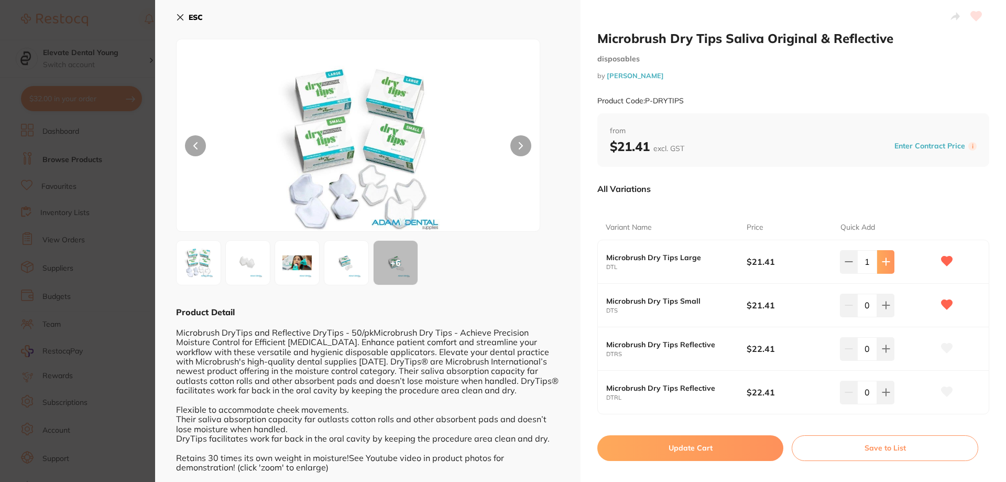
click at [889, 267] on button at bounding box center [885, 261] width 17 height 23
click at [893, 264] on div "2" at bounding box center [887, 261] width 94 height 23
click at [884, 271] on button at bounding box center [885, 261] width 17 height 23
type input "3"
click at [731, 448] on button "Update Cart" at bounding box center [690, 447] width 186 height 25
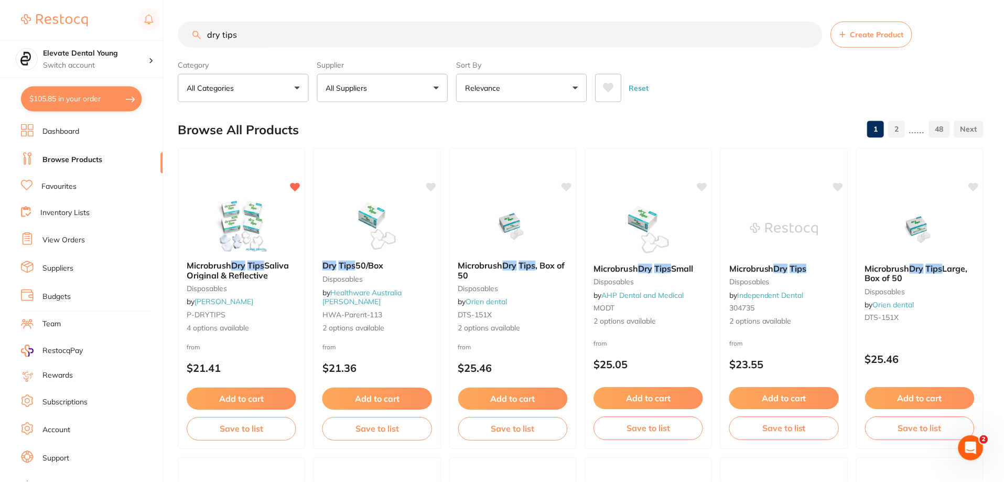
scroll to position [52, 0]
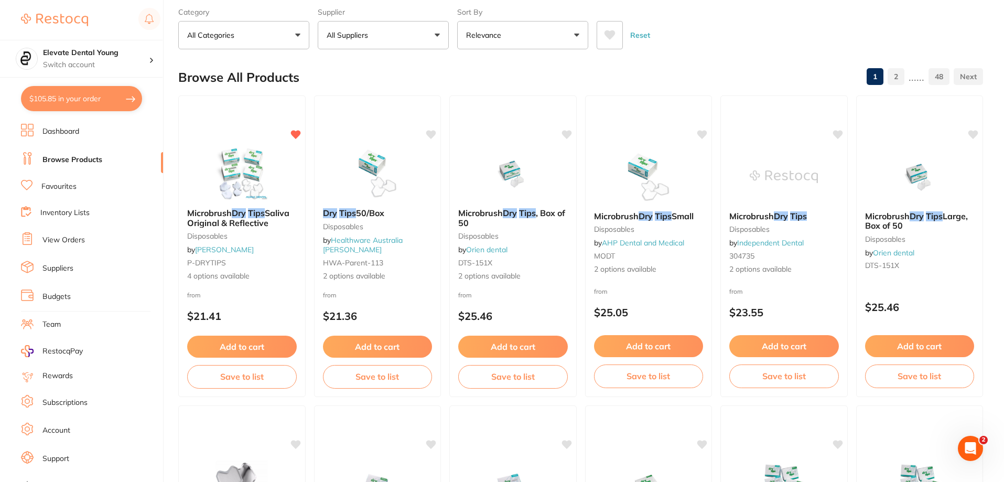
click at [112, 9] on div at bounding box center [90, 20] width 139 height 24
click at [74, 241] on link "View Orders" at bounding box center [63, 240] width 42 height 10
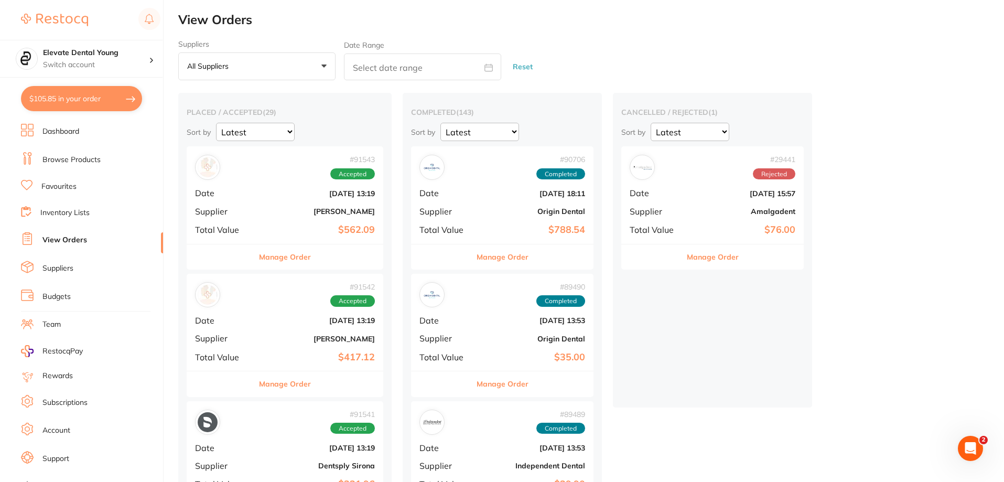
click at [312, 357] on b "$417.12" at bounding box center [317, 357] width 114 height 11
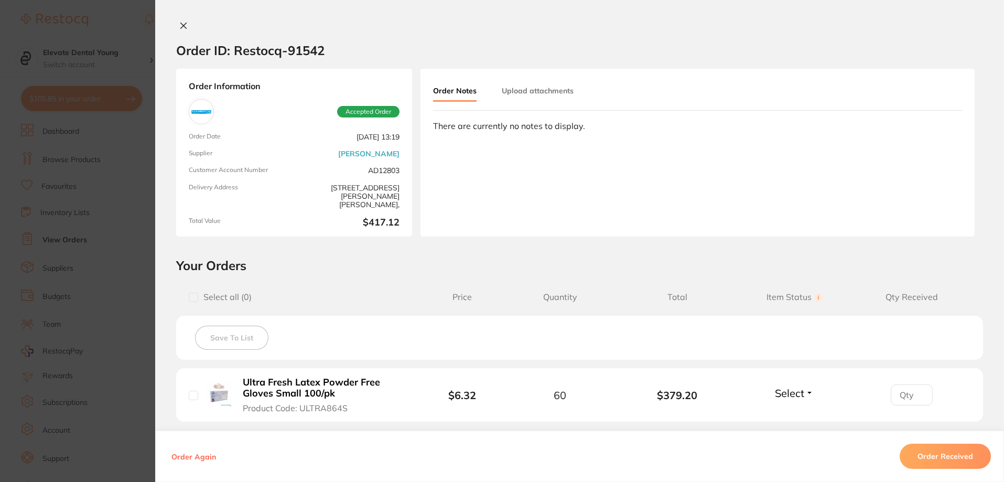
click at [110, 26] on section "Order ID: Restocq- 91542 Order Information Accepted Order Order Date Aug 27 202…" at bounding box center [502, 241] width 1004 height 482
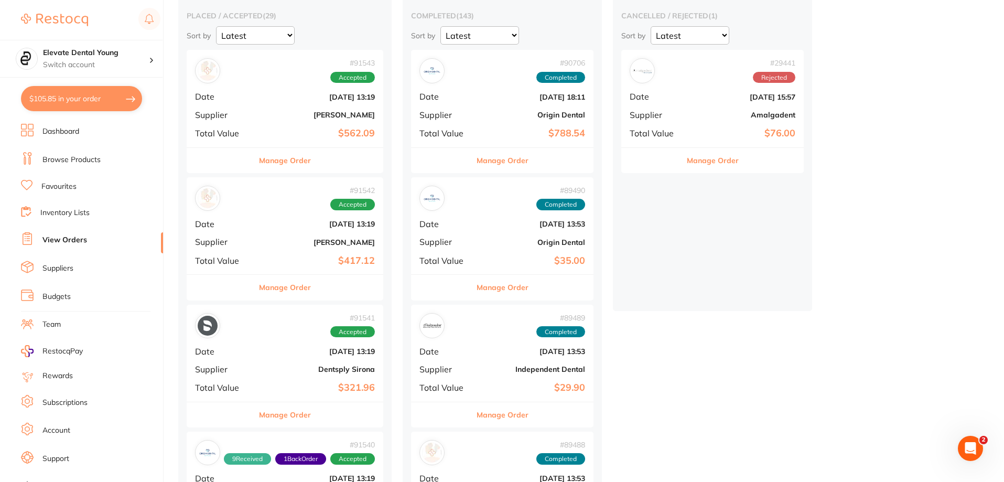
scroll to position [105, 0]
